Goal: Task Accomplishment & Management: Use online tool/utility

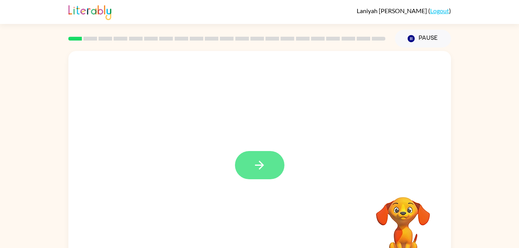
click at [261, 155] on button "button" at bounding box center [260, 165] width 50 height 28
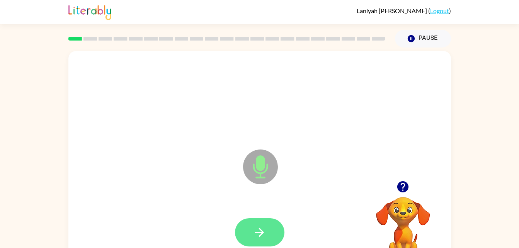
click at [266, 231] on icon "button" at bounding box center [260, 233] width 14 height 14
click at [268, 225] on button "button" at bounding box center [260, 233] width 50 height 28
click at [266, 241] on button "button" at bounding box center [260, 233] width 50 height 28
click at [269, 237] on button "button" at bounding box center [260, 233] width 50 height 28
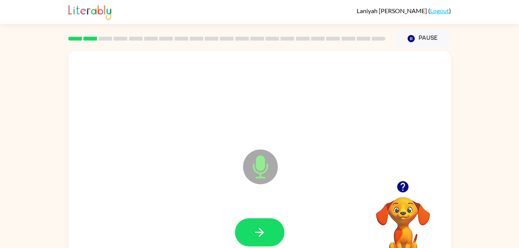
click at [269, 237] on button "button" at bounding box center [260, 233] width 50 height 28
click at [265, 222] on button "button" at bounding box center [260, 233] width 50 height 28
click at [269, 235] on button "button" at bounding box center [260, 233] width 50 height 28
click at [256, 242] on button "button" at bounding box center [260, 233] width 50 height 28
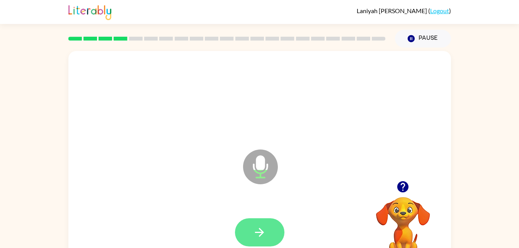
click at [265, 224] on button "button" at bounding box center [260, 233] width 50 height 28
click at [262, 227] on icon "button" at bounding box center [260, 233] width 14 height 14
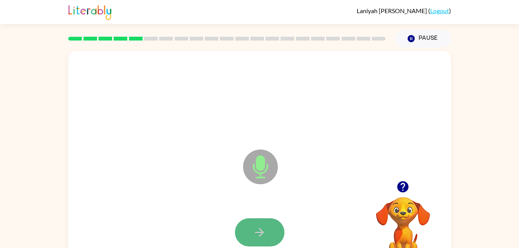
drag, startPoint x: 264, startPoint y: 222, endPoint x: 263, endPoint y: 238, distance: 15.9
click at [263, 238] on icon "button" at bounding box center [260, 233] width 14 height 14
click at [285, 224] on div at bounding box center [259, 232] width 367 height 63
click at [262, 237] on icon "button" at bounding box center [260, 233] width 14 height 14
click at [263, 237] on icon "button" at bounding box center [260, 233] width 14 height 14
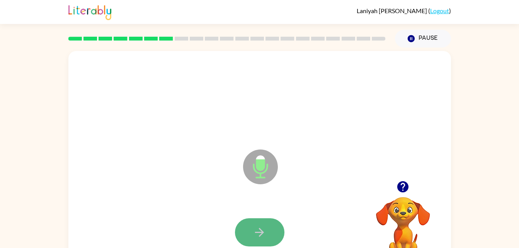
click at [262, 231] on icon "button" at bounding box center [259, 232] width 9 height 9
click at [258, 236] on icon "button" at bounding box center [260, 233] width 14 height 14
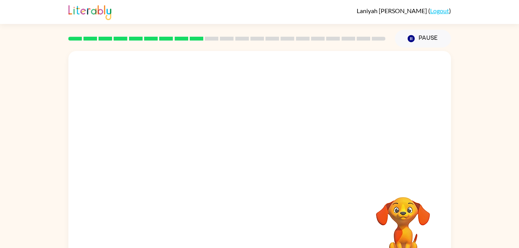
click at [242, 207] on div at bounding box center [259, 232] width 367 height 63
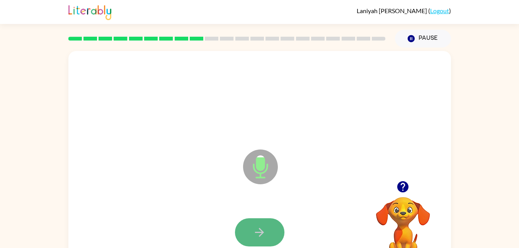
click at [273, 227] on button "button" at bounding box center [260, 233] width 50 height 28
click at [273, 226] on button "button" at bounding box center [260, 233] width 50 height 28
click at [265, 225] on button "button" at bounding box center [260, 233] width 50 height 28
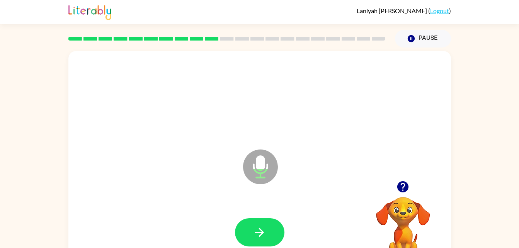
click at [261, 214] on div at bounding box center [259, 232] width 367 height 63
click at [259, 224] on button "button" at bounding box center [260, 233] width 50 height 28
click at [319, 150] on icon "Microphone The Microphone is here when it is your turn to talk" at bounding box center [299, 177] width 116 height 58
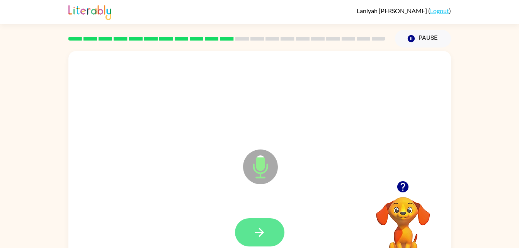
click at [264, 234] on icon "button" at bounding box center [260, 233] width 14 height 14
click at [275, 226] on button "button" at bounding box center [260, 233] width 50 height 28
click at [266, 231] on button "button" at bounding box center [260, 233] width 50 height 28
click at [261, 248] on html "Laniyah Stigall ( Logout ) Pause Pause Microphone The Microphone is here when i…" at bounding box center [259, 136] width 519 height 272
click at [261, 234] on icon "button" at bounding box center [260, 233] width 14 height 14
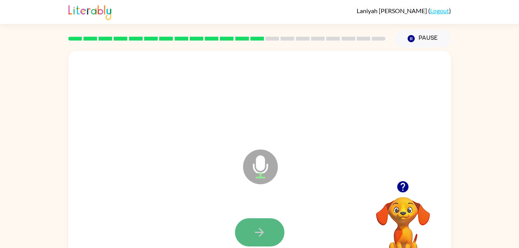
click at [257, 221] on button "button" at bounding box center [260, 233] width 50 height 28
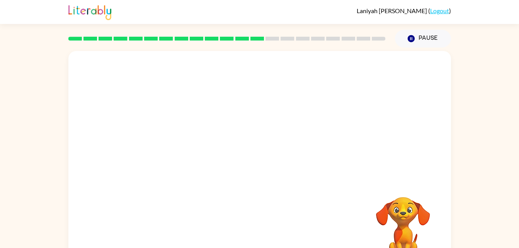
click at [259, 221] on div "Your browser must support playing .mp4 files to use Literably. Please try using…" at bounding box center [259, 161] width 383 height 221
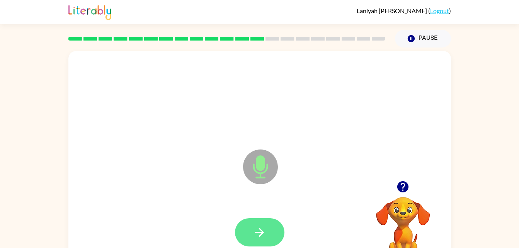
click at [262, 229] on icon "button" at bounding box center [260, 233] width 14 height 14
click at [262, 230] on icon "button" at bounding box center [260, 233] width 14 height 14
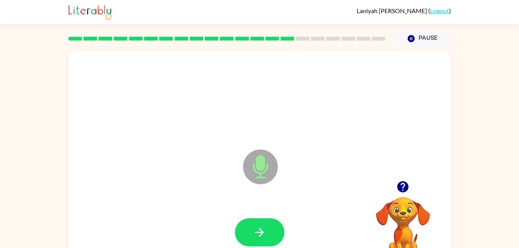
click at [246, 210] on div at bounding box center [259, 232] width 367 height 63
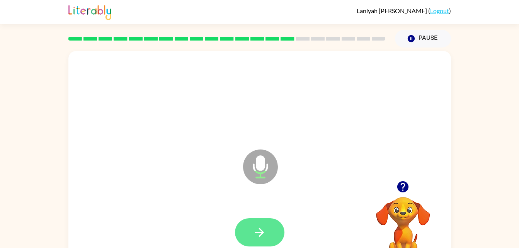
click at [254, 227] on icon "button" at bounding box center [260, 233] width 14 height 14
click at [257, 231] on icon "button" at bounding box center [260, 233] width 14 height 14
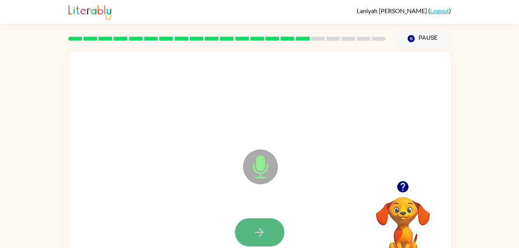
click at [256, 231] on icon "button" at bounding box center [260, 233] width 14 height 14
click at [252, 224] on button "button" at bounding box center [260, 233] width 50 height 28
click at [253, 224] on button "button" at bounding box center [260, 233] width 50 height 28
click at [254, 224] on button "button" at bounding box center [260, 233] width 50 height 28
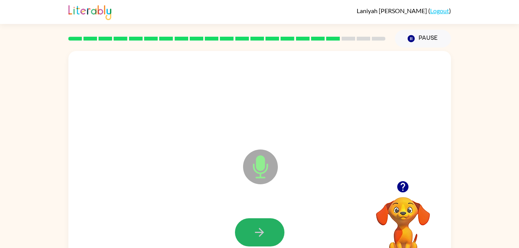
click at [254, 224] on button "button" at bounding box center [260, 233] width 50 height 28
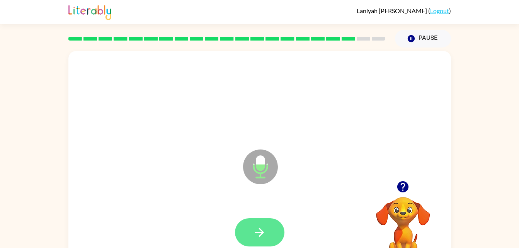
drag, startPoint x: 254, startPoint y: 224, endPoint x: 248, endPoint y: 219, distance: 7.5
drag, startPoint x: 248, startPoint y: 219, endPoint x: 265, endPoint y: 225, distance: 17.6
click at [265, 225] on button "button" at bounding box center [260, 233] width 50 height 28
click at [404, 191] on icon "button" at bounding box center [403, 186] width 11 height 11
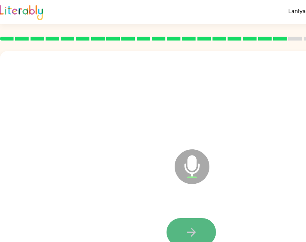
click at [206, 235] on button "button" at bounding box center [192, 233] width 50 height 28
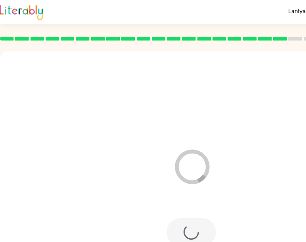
click at [245, 118] on div at bounding box center [191, 98] width 367 height 63
click at [257, 154] on div "Loader Your response is being sent to our graders" at bounding box center [173, 148] width 330 height 28
click at [273, 147] on div "Loader Your response is being sent to our graders" at bounding box center [173, 148] width 330 height 28
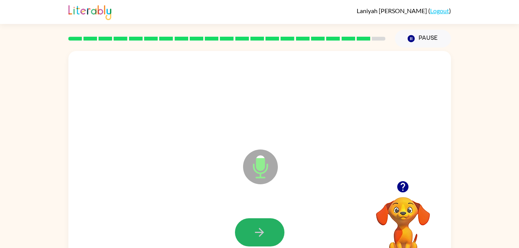
drag, startPoint x: 282, startPoint y: 234, endPoint x: 277, endPoint y: 234, distance: 4.6
click at [277, 234] on button "button" at bounding box center [260, 233] width 50 height 28
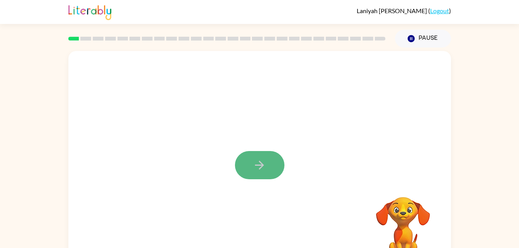
click at [265, 168] on icon "button" at bounding box center [260, 166] width 14 height 14
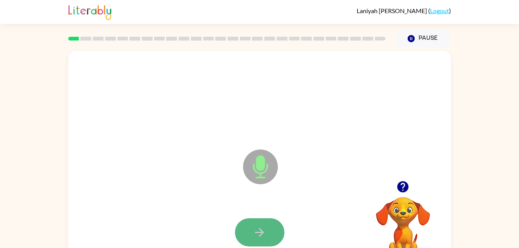
click at [256, 233] on icon "button" at bounding box center [259, 232] width 9 height 9
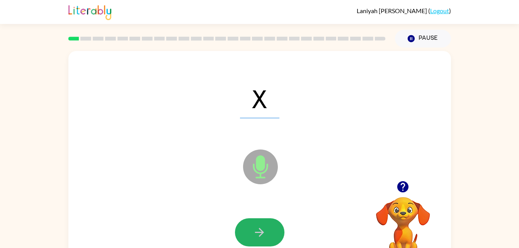
click at [253, 231] on icon "button" at bounding box center [260, 233] width 14 height 14
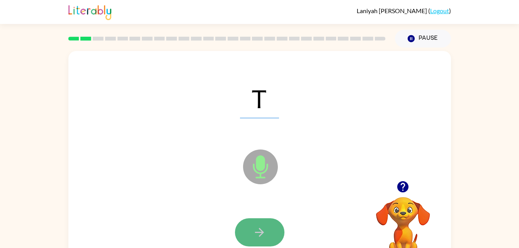
click at [263, 226] on icon "button" at bounding box center [260, 233] width 14 height 14
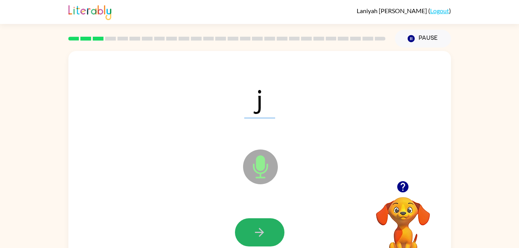
click at [260, 225] on button "button" at bounding box center [260, 233] width 50 height 28
click at [263, 223] on button "button" at bounding box center [260, 233] width 50 height 28
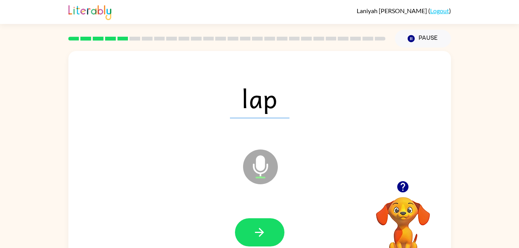
click at [263, 223] on button "button" at bounding box center [260, 233] width 50 height 28
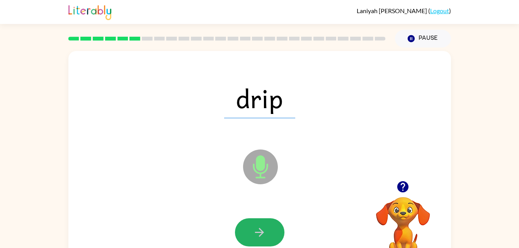
click at [263, 223] on button "button" at bounding box center [260, 233] width 50 height 28
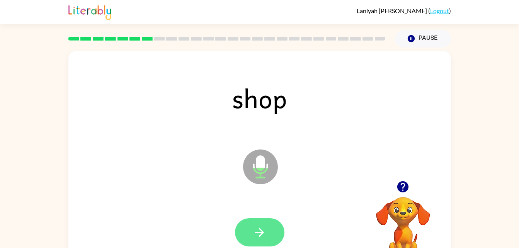
click at [263, 222] on button "button" at bounding box center [260, 233] width 50 height 28
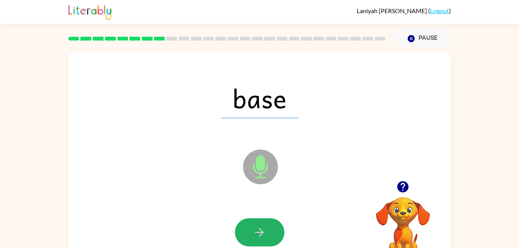
click at [266, 223] on button "button" at bounding box center [260, 233] width 50 height 28
click at [262, 232] on icon "button" at bounding box center [259, 232] width 9 height 9
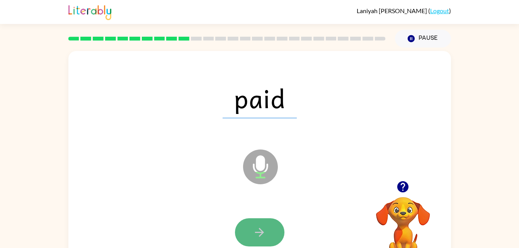
click at [263, 232] on icon "button" at bounding box center [259, 232] width 9 height 9
click at [264, 232] on icon "button" at bounding box center [260, 233] width 14 height 14
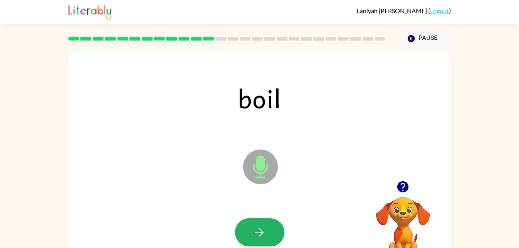
click at [264, 232] on icon "button" at bounding box center [260, 233] width 14 height 14
click at [264, 234] on icon "button" at bounding box center [260, 233] width 14 height 14
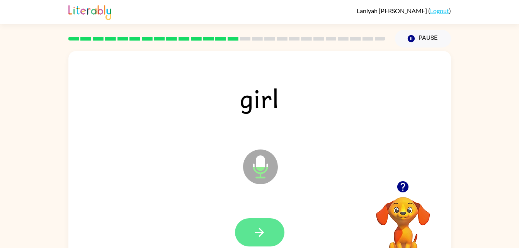
click at [272, 235] on button "button" at bounding box center [260, 233] width 50 height 28
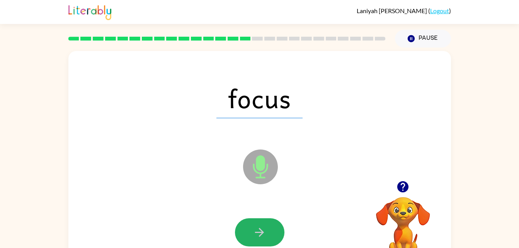
click at [272, 235] on button "button" at bounding box center [260, 233] width 50 height 28
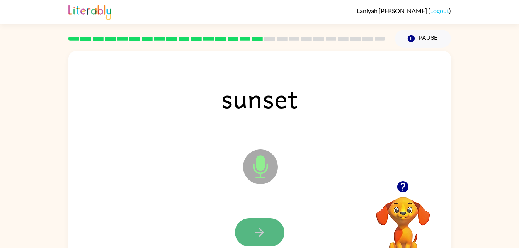
click at [271, 229] on button "button" at bounding box center [260, 233] width 50 height 28
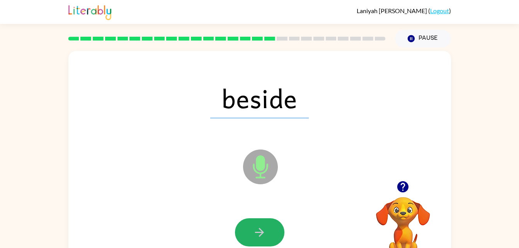
click at [271, 229] on button "button" at bounding box center [260, 233] width 50 height 28
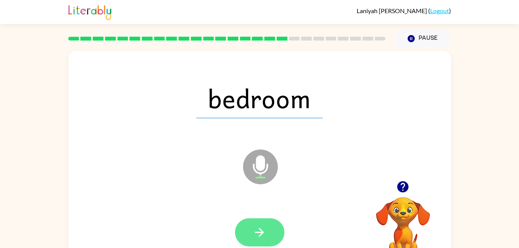
click at [266, 232] on icon "button" at bounding box center [260, 233] width 14 height 14
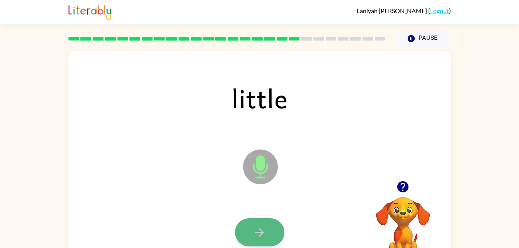
click at [265, 225] on button "button" at bounding box center [260, 233] width 50 height 28
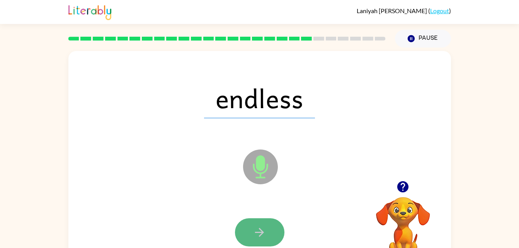
click at [278, 226] on button "button" at bounding box center [260, 233] width 50 height 28
click at [259, 241] on button "button" at bounding box center [260, 233] width 50 height 28
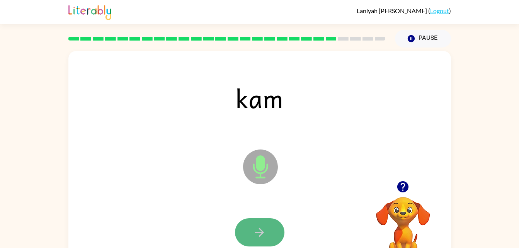
click at [280, 229] on button "button" at bounding box center [260, 233] width 50 height 28
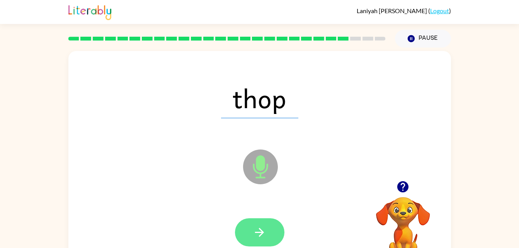
drag, startPoint x: 280, startPoint y: 229, endPoint x: 241, endPoint y: 234, distance: 39.1
click at [241, 234] on button "button" at bounding box center [260, 233] width 50 height 28
click at [268, 219] on button "button" at bounding box center [260, 233] width 50 height 28
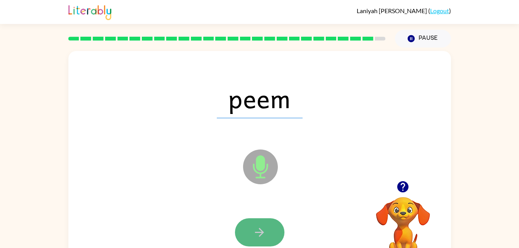
click at [272, 226] on button "button" at bounding box center [260, 233] width 50 height 28
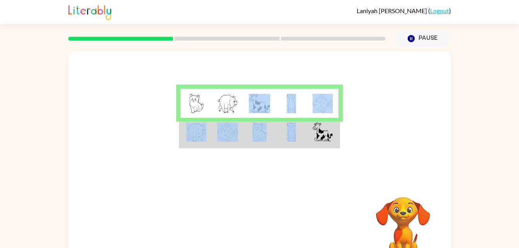
drag, startPoint x: 278, startPoint y: 119, endPoint x: 247, endPoint y: 122, distance: 31.5
click at [247, 122] on tr at bounding box center [259, 133] width 159 height 30
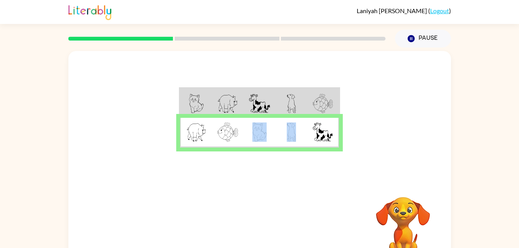
click at [278, 128] on td at bounding box center [292, 133] width 32 height 30
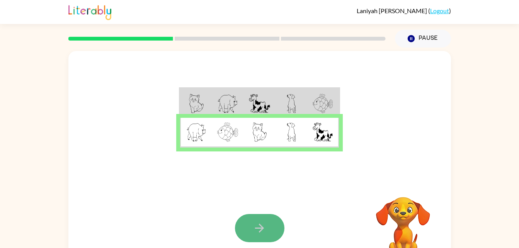
click at [271, 231] on button "button" at bounding box center [260, 228] width 50 height 28
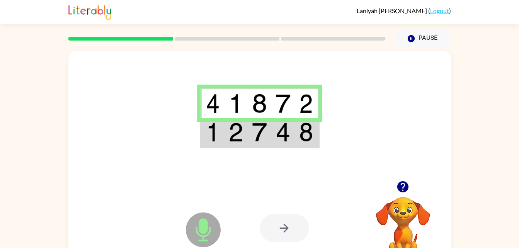
click at [268, 225] on div at bounding box center [285, 228] width 50 height 28
click at [275, 220] on div at bounding box center [285, 228] width 50 height 28
click at [292, 104] on td at bounding box center [284, 104] width 24 height 30
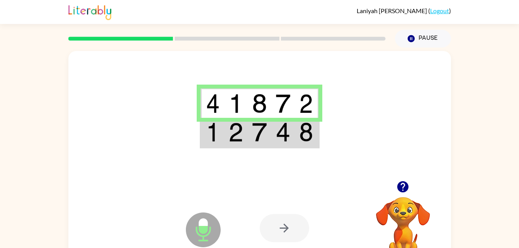
click at [320, 100] on div at bounding box center [259, 116] width 383 height 130
click at [269, 240] on div at bounding box center [285, 228] width 50 height 28
click at [273, 228] on div at bounding box center [285, 228] width 50 height 28
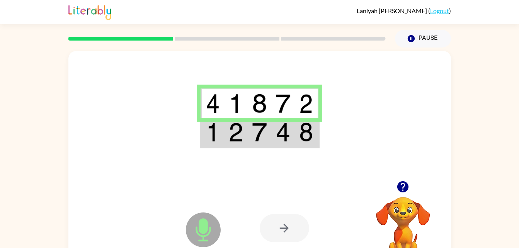
click at [273, 228] on div at bounding box center [285, 228] width 50 height 28
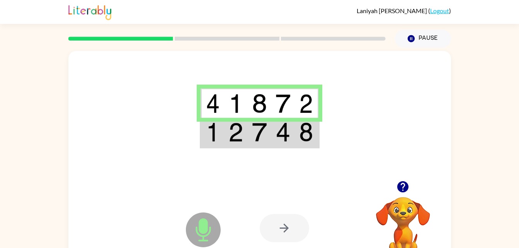
drag, startPoint x: 273, startPoint y: 228, endPoint x: 214, endPoint y: 178, distance: 76.8
click at [214, 178] on div at bounding box center [259, 116] width 383 height 130
click at [401, 192] on icon "button" at bounding box center [403, 186] width 11 height 11
click at [414, 31] on button "Pause Pause" at bounding box center [423, 39] width 56 height 18
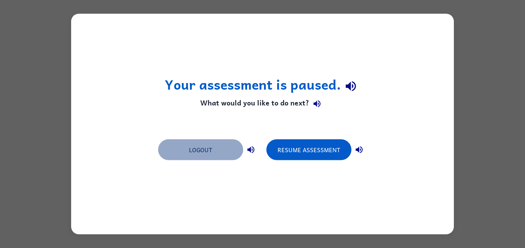
click at [238, 152] on button "Logout" at bounding box center [200, 150] width 85 height 21
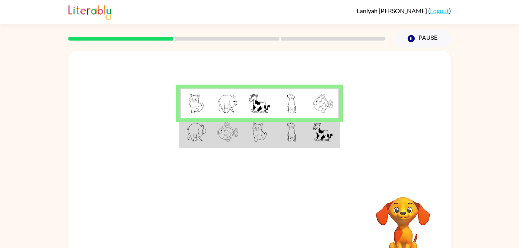
click at [224, 134] on img at bounding box center [227, 132] width 21 height 19
drag, startPoint x: 224, startPoint y: 134, endPoint x: 236, endPoint y: 92, distance: 44.0
click at [236, 92] on td at bounding box center [228, 104] width 32 height 30
click at [207, 135] on img at bounding box center [196, 132] width 20 height 19
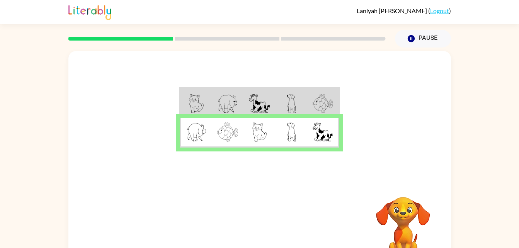
click at [361, 120] on div at bounding box center [259, 116] width 383 height 130
click at [273, 220] on button "button" at bounding box center [260, 228] width 50 height 28
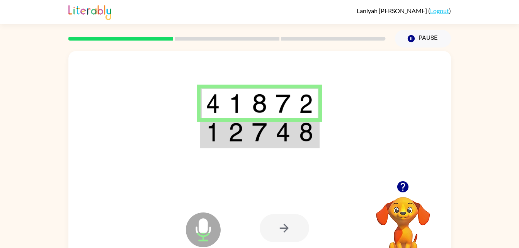
click at [249, 138] on td at bounding box center [260, 133] width 24 height 30
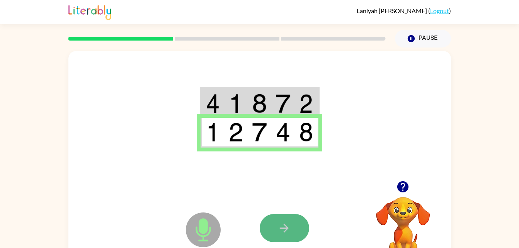
click at [278, 231] on icon "button" at bounding box center [285, 229] width 14 height 14
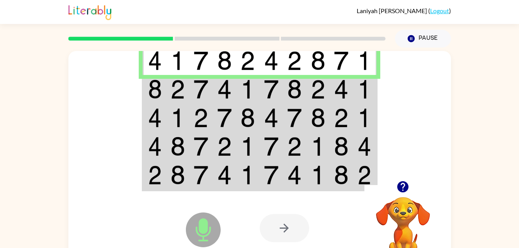
click at [309, 94] on td at bounding box center [319, 89] width 24 height 29
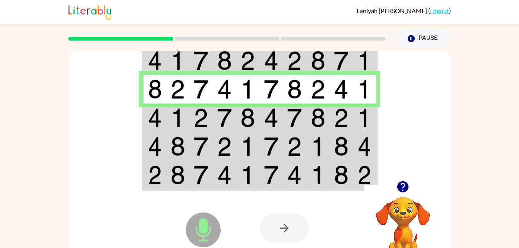
click at [303, 112] on td at bounding box center [295, 118] width 24 height 29
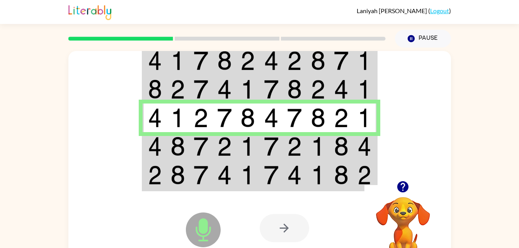
click at [265, 162] on td at bounding box center [272, 176] width 24 height 30
click at [230, 137] on td at bounding box center [225, 146] width 24 height 29
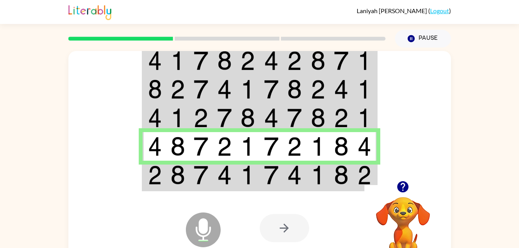
click at [164, 181] on td at bounding box center [155, 176] width 24 height 30
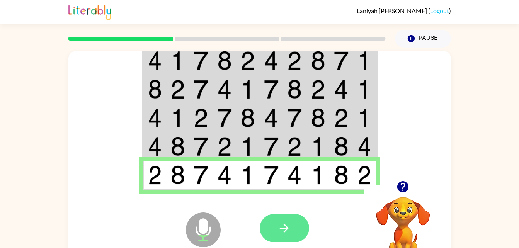
click at [271, 233] on button "button" at bounding box center [285, 228] width 50 height 28
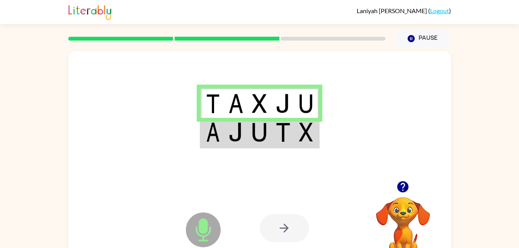
click at [308, 128] on img at bounding box center [306, 132] width 14 height 19
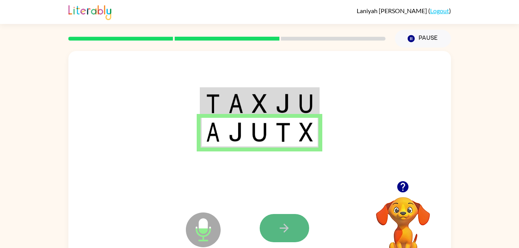
click at [293, 233] on button "button" at bounding box center [285, 228] width 50 height 28
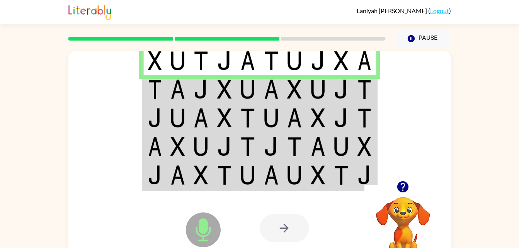
click at [346, 82] on img at bounding box center [341, 89] width 15 height 19
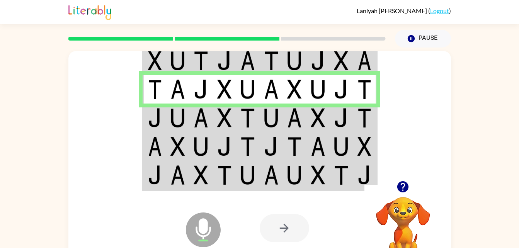
click at [232, 125] on td at bounding box center [225, 118] width 24 height 29
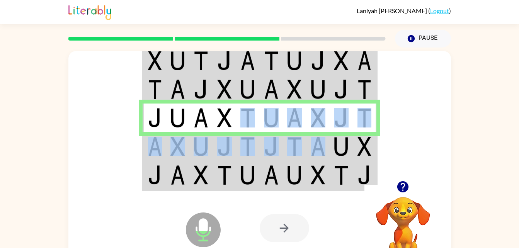
drag, startPoint x: 249, startPoint y: 130, endPoint x: 322, endPoint y: 150, distance: 75.6
click at [322, 150] on tbody at bounding box center [260, 118] width 234 height 145
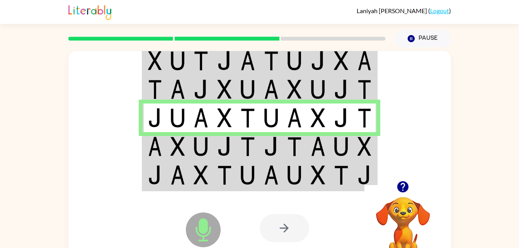
drag, startPoint x: 322, startPoint y: 150, endPoint x: 435, endPoint y: 115, distance: 118.8
click at [435, 115] on div at bounding box center [259, 116] width 383 height 130
click at [309, 143] on td at bounding box center [319, 146] width 24 height 29
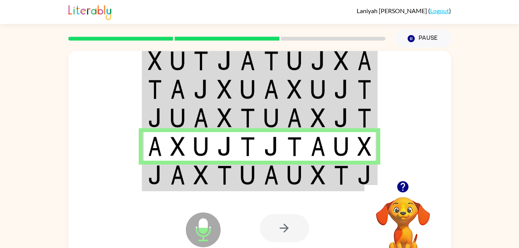
click at [333, 166] on td at bounding box center [342, 176] width 24 height 30
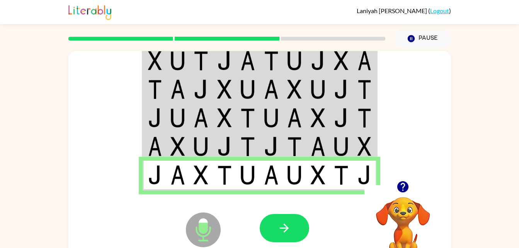
click at [306, 217] on div at bounding box center [285, 228] width 50 height 28
click at [305, 218] on div at bounding box center [285, 228] width 50 height 28
click at [297, 222] on button "button" at bounding box center [285, 228] width 50 height 28
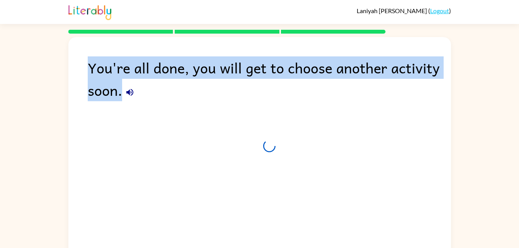
drag, startPoint x: 297, startPoint y: 222, endPoint x: 377, endPoint y: 199, distance: 82.5
